Goal: Task Accomplishment & Management: Complete application form

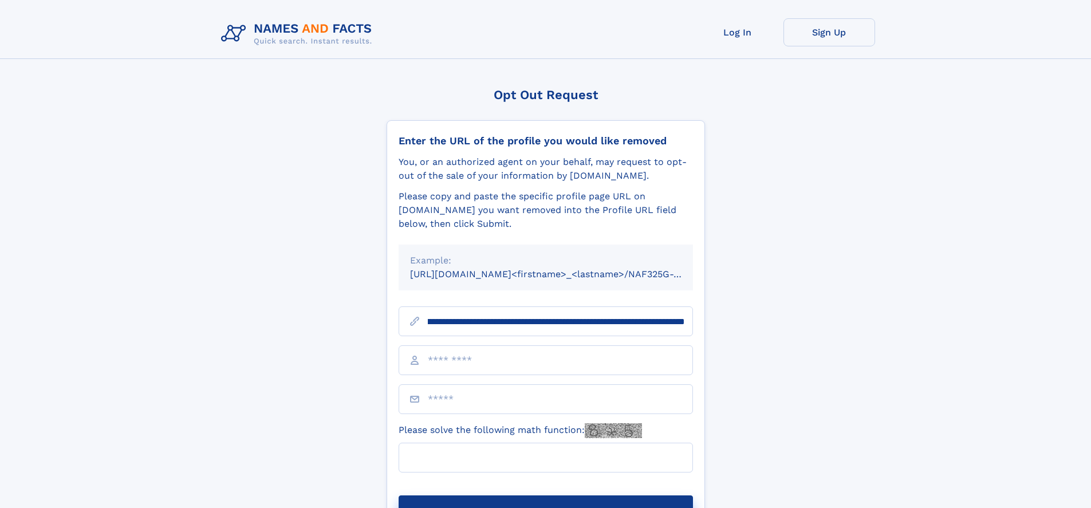
scroll to position [0, 138]
type input "**********"
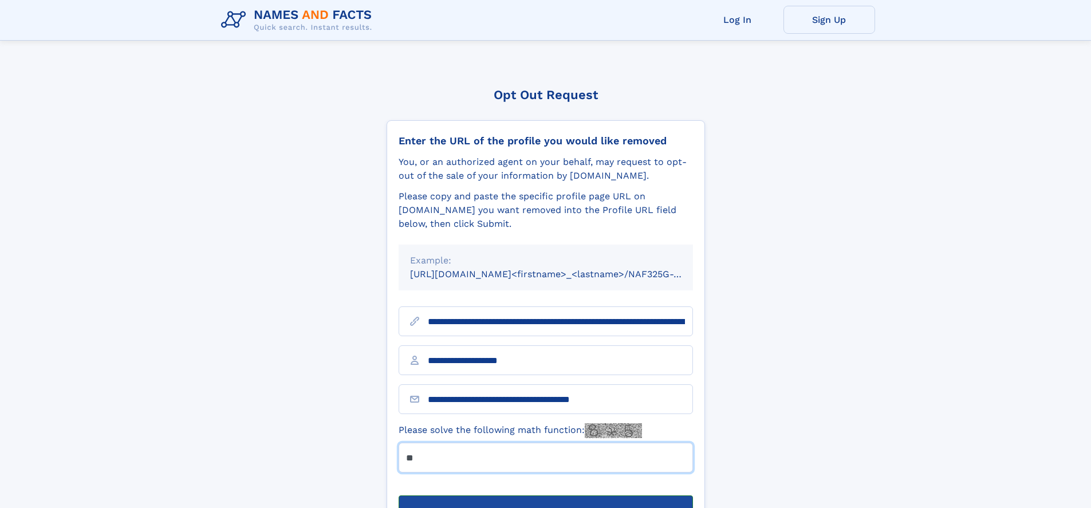
type input "**"
click at [545, 496] on button "Submit Opt Out Request" at bounding box center [546, 514] width 294 height 37
